Goal: Information Seeking & Learning: Check status

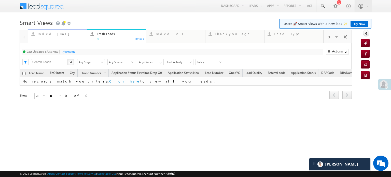
click at [44, 37] on div "..." at bounding box center [61, 39] width 46 height 4
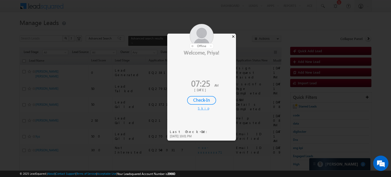
click at [231, 36] on div "×" at bounding box center [233, 37] width 5 height 6
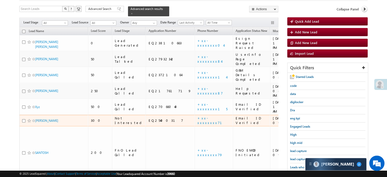
scroll to position [51, 0]
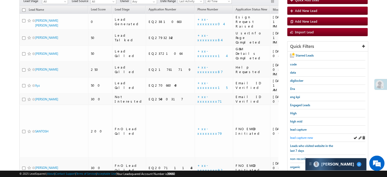
click at [311, 136] on span "lead capture new" at bounding box center [301, 138] width 23 height 4
click at [309, 136] on span "lead capture new" at bounding box center [301, 138] width 23 height 4
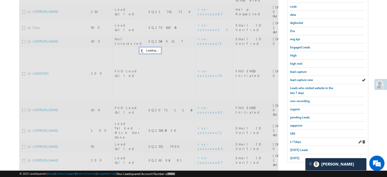
scroll to position [109, 0]
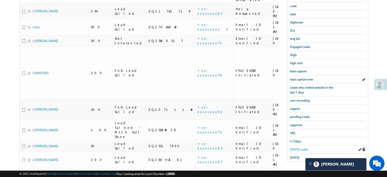
click at [297, 148] on span "Today's Leads" at bounding box center [299, 149] width 18 height 4
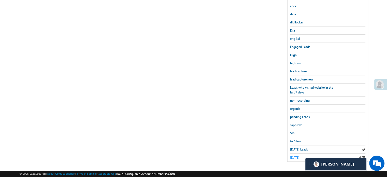
click at [295, 156] on span "yesterday" at bounding box center [294, 158] width 9 height 4
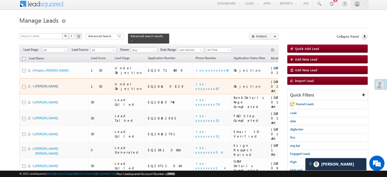
scroll to position [0, 0]
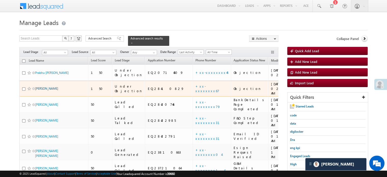
drag, startPoint x: 43, startPoint y: 72, endPoint x: 37, endPoint y: 79, distance: 9.4
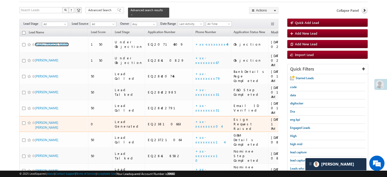
scroll to position [51, 0]
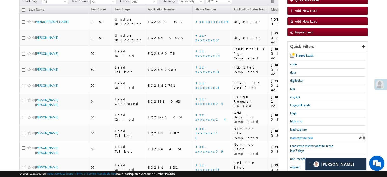
click at [304, 136] on span "lead capture new" at bounding box center [301, 138] width 23 height 4
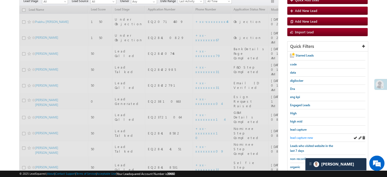
click at [304, 136] on span "lead capture new" at bounding box center [301, 138] width 23 height 4
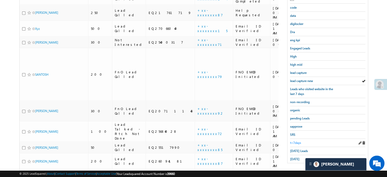
scroll to position [109, 0]
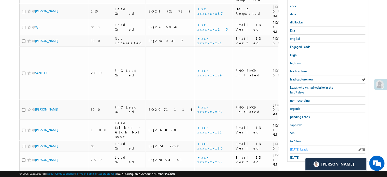
click at [296, 148] on span "Today's Leads" at bounding box center [299, 149] width 18 height 4
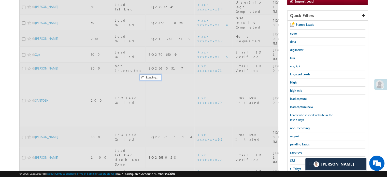
scroll to position [33, 0]
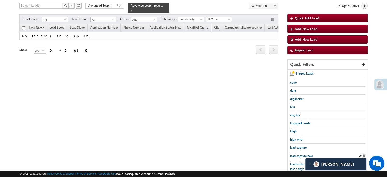
click at [297, 153] on link "lead capture new" at bounding box center [301, 155] width 23 height 5
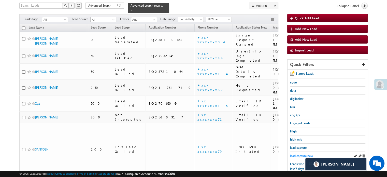
click at [297, 154] on span "lead capture new" at bounding box center [301, 156] width 23 height 4
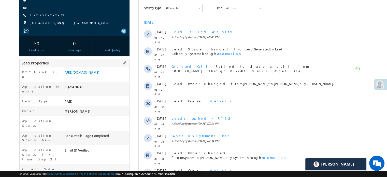
scroll to position [25, 0]
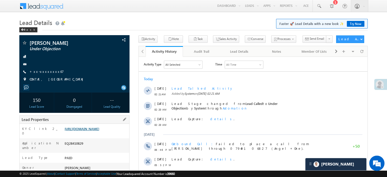
click at [99, 130] on link "https://angelbroking1-pk3em7sa.customui-test.leadsquared.com?leadId=ccc65296-21…" at bounding box center [82, 129] width 35 height 4
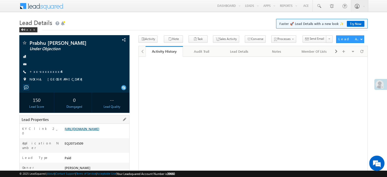
click at [91, 131] on link "[URL][DOMAIN_NAME]" at bounding box center [82, 129] width 35 height 4
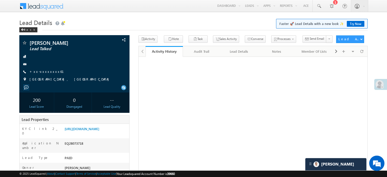
scroll to position [0, 0]
